Goal: Check status

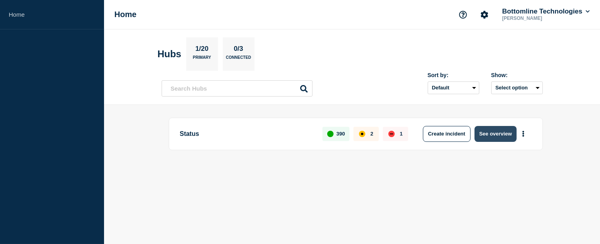
click at [497, 132] on button "See overview" at bounding box center [496, 134] width 42 height 16
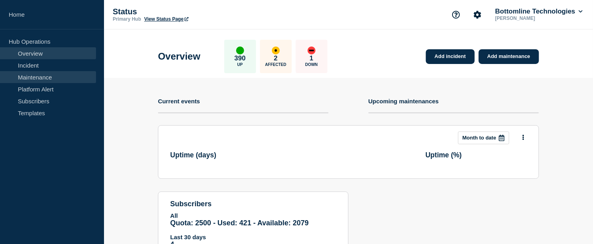
click at [46, 77] on link "Maintenance" at bounding box center [48, 77] width 96 height 12
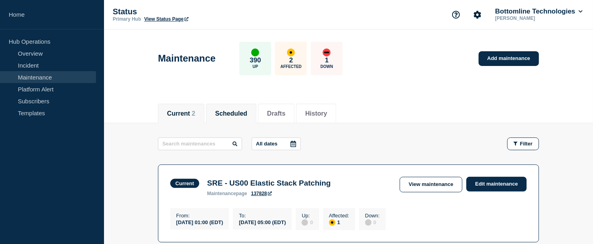
click at [232, 107] on li "Scheduled" at bounding box center [231, 113] width 50 height 19
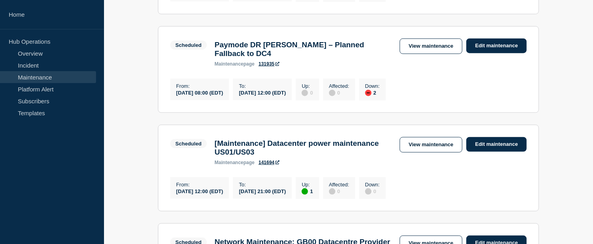
scroll to position [441, 0]
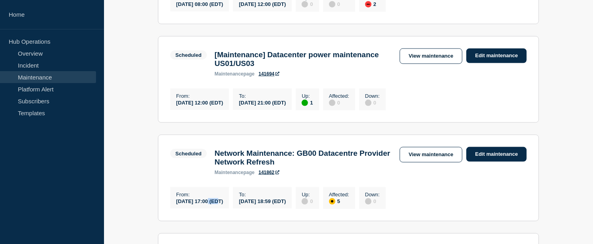
drag, startPoint x: 210, startPoint y: 215, endPoint x: 222, endPoint y: 217, distance: 12.8
click at [222, 204] on div "[DATE] 17:00 (EDT)" at bounding box center [199, 200] width 47 height 7
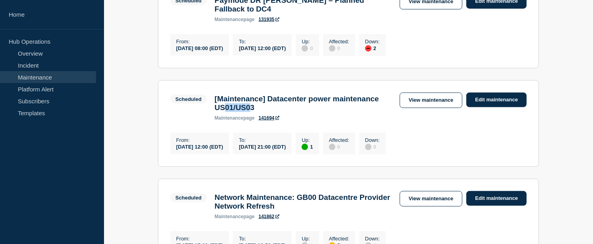
drag, startPoint x: 285, startPoint y: 116, endPoint x: 316, endPoint y: 116, distance: 31.4
click at [316, 112] on h3 "[Maintenance] Datacenter power maintenance US01/US03" at bounding box center [303, 103] width 177 height 17
drag, startPoint x: 222, startPoint y: 157, endPoint x: 229, endPoint y: 157, distance: 6.4
click at [223, 150] on div "[DATE] 12:00 (EDT)" at bounding box center [199, 146] width 47 height 7
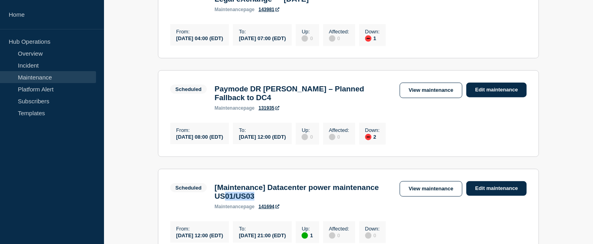
scroll to position [265, 0]
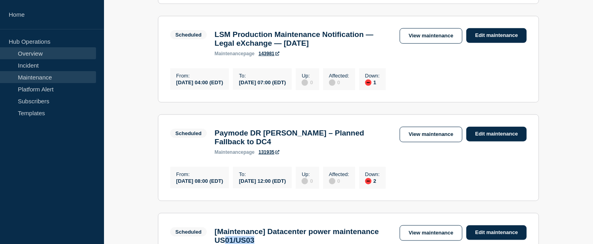
click at [66, 57] on link "Overview" at bounding box center [48, 53] width 96 height 12
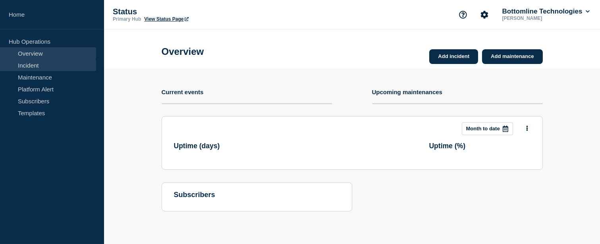
click at [62, 69] on link "Incident" at bounding box center [48, 65] width 96 height 12
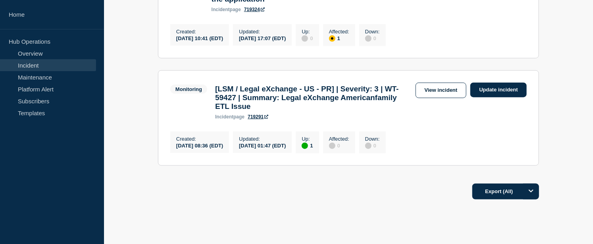
scroll to position [355, 0]
